Goal: Task Accomplishment & Management: Use online tool/utility

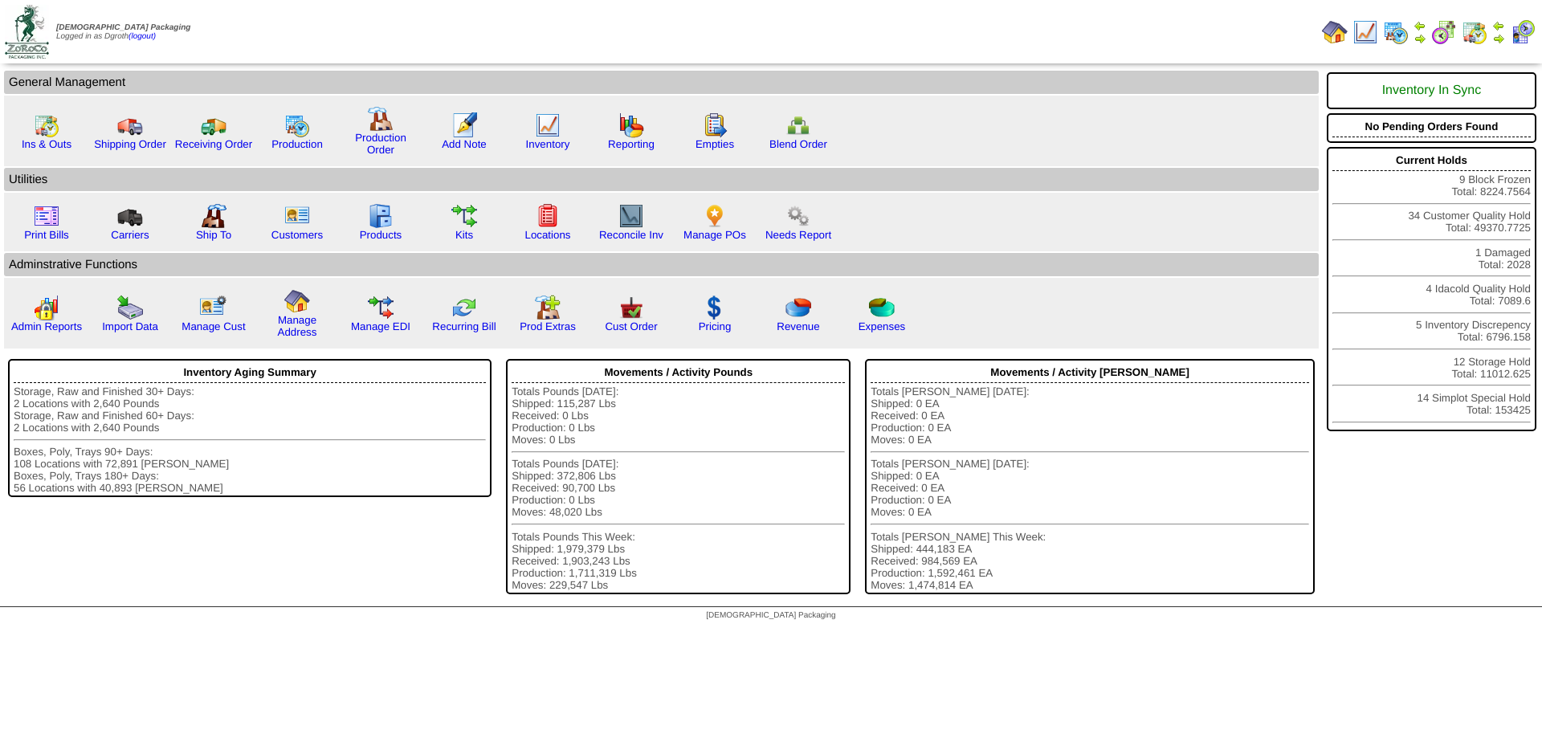
drag, startPoint x: 755, startPoint y: 451, endPoint x: 263, endPoint y: 747, distance: 573.7
click at [263, 629] on html "Zoroco Packaging Logged in as Dgroth (logout) Print All" at bounding box center [771, 314] width 1542 height 629
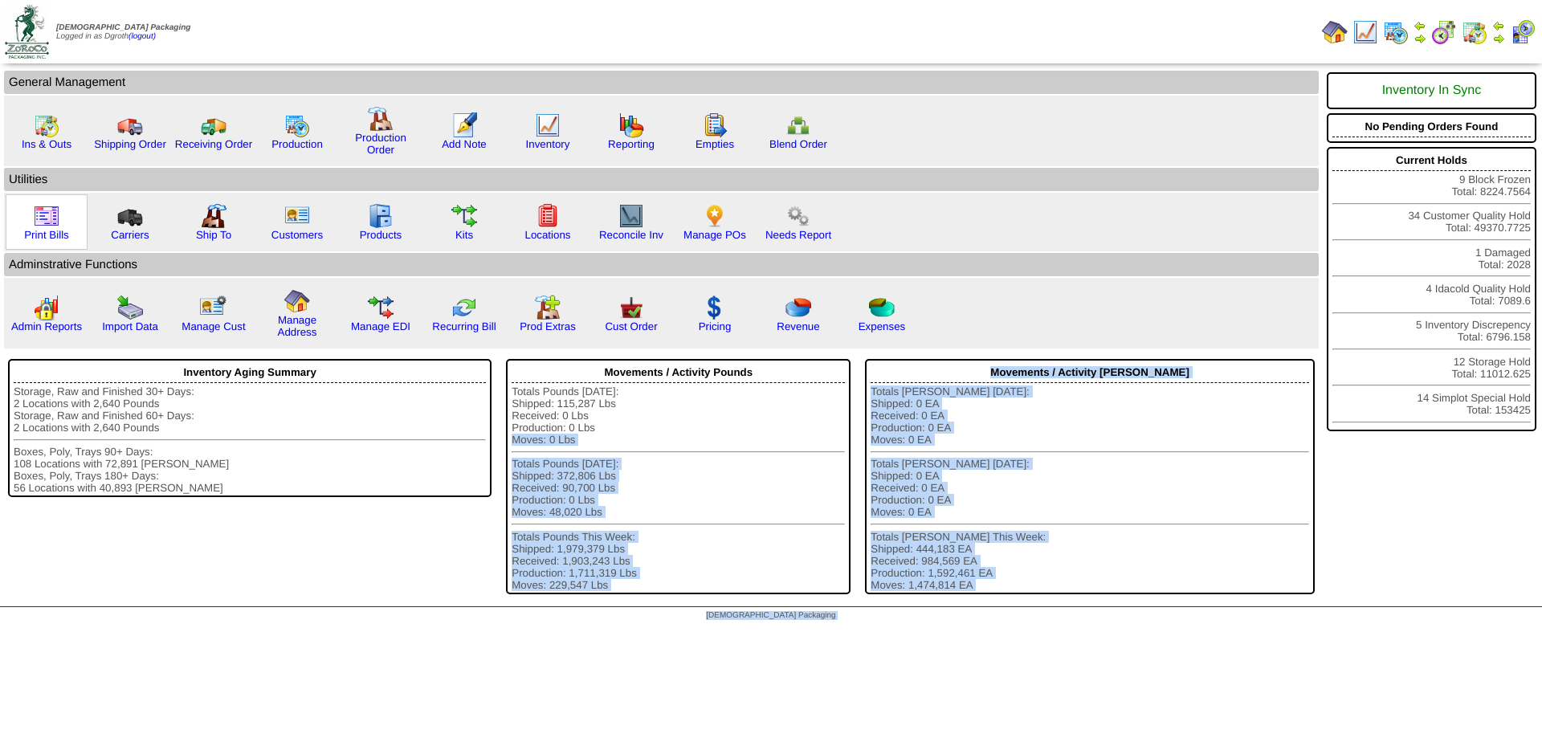
click at [51, 227] on img at bounding box center [47, 216] width 26 height 26
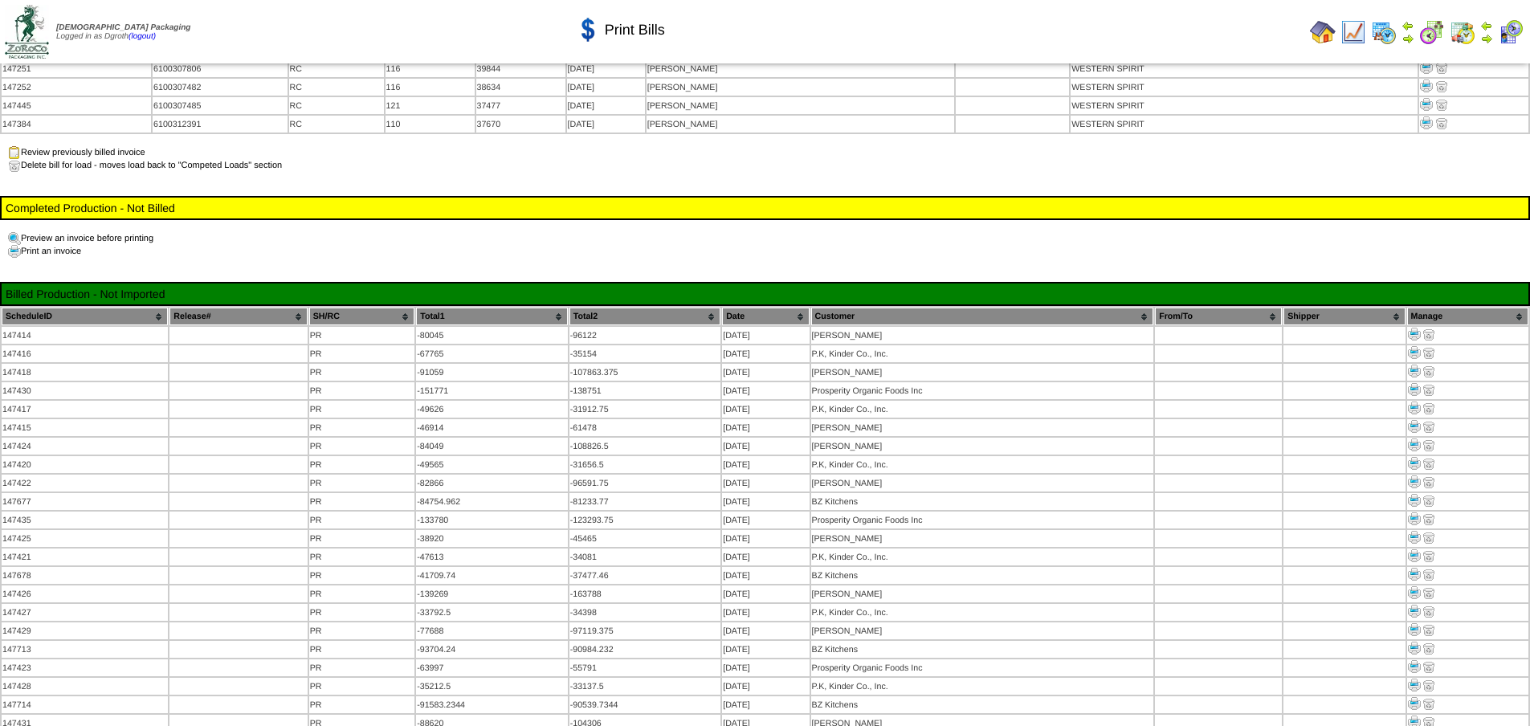
scroll to position [1520, 0]
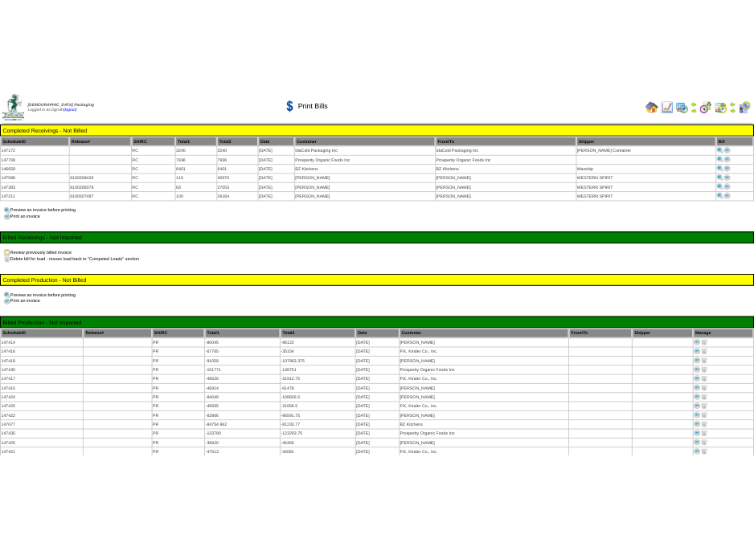
scroll to position [453, 0]
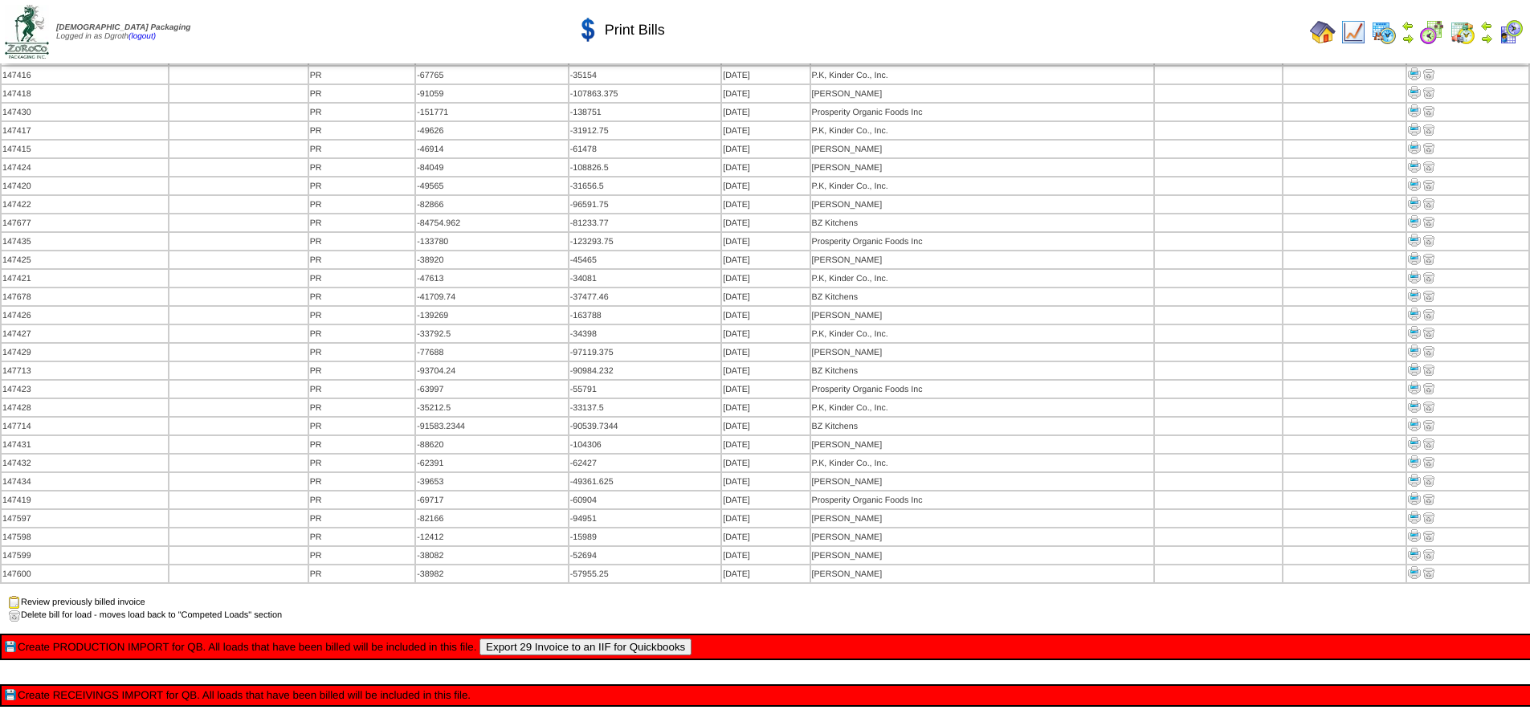
click at [529, 639] on button "Export 29 Invoice to an IIF for Quickbooks" at bounding box center [586, 647] width 212 height 17
